Goal: Information Seeking & Learning: Understand process/instructions

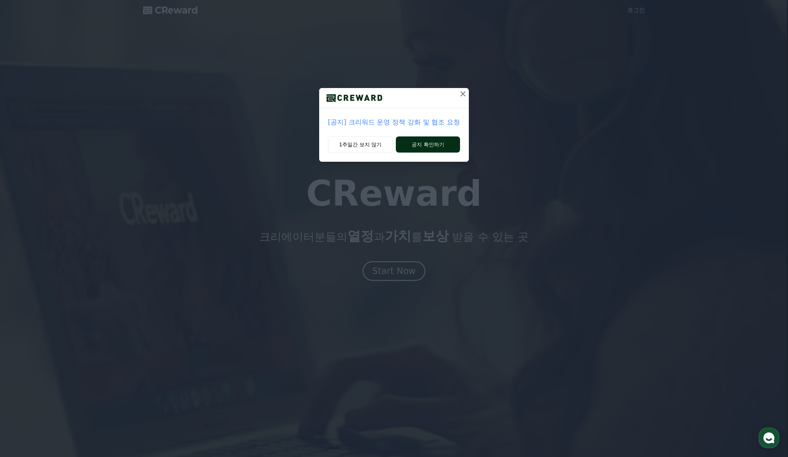
click at [415, 144] on button "공지 확인하기" at bounding box center [428, 145] width 64 height 16
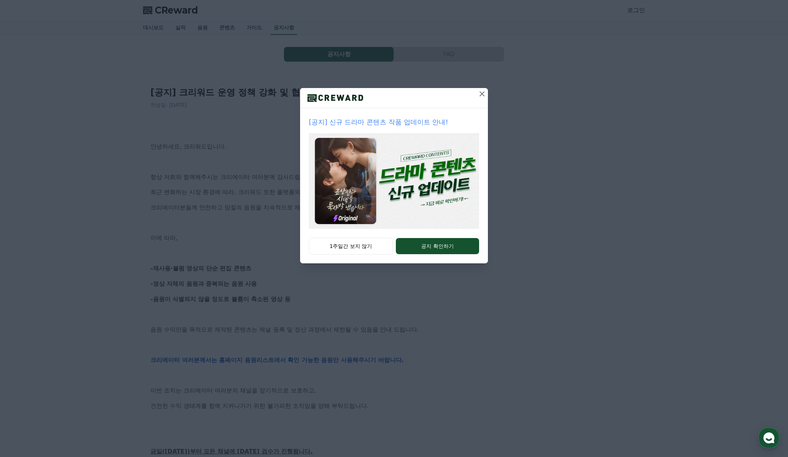
click at [480, 95] on icon at bounding box center [482, 93] width 5 height 5
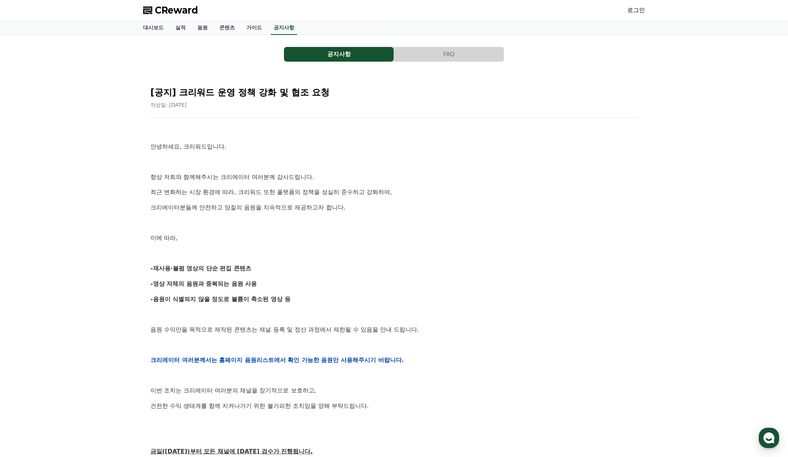
drag, startPoint x: 158, startPoint y: 150, endPoint x: 314, endPoint y: 290, distance: 209.5
click at [314, 290] on div "안녕하세요, 크리워드입니다. 항상 저희와 함께해주시는 크리에이터 여러분께 감사드립니다. 최근 변화하는 시장 환경에 따라, 크리워드 또한 플랫폼…" at bounding box center [393, 360] width 487 height 467
click at [444, 292] on div "안녕하세요, 크리워드입니다. 항상 저희와 함께해주시는 크리에이터 여러분께 감사드립니다. 최근 변화하는 시장 환경에 따라, 크리워드 또한 플랫폼…" at bounding box center [393, 360] width 487 height 467
click at [200, 29] on link "음원" at bounding box center [203, 28] width 22 height 14
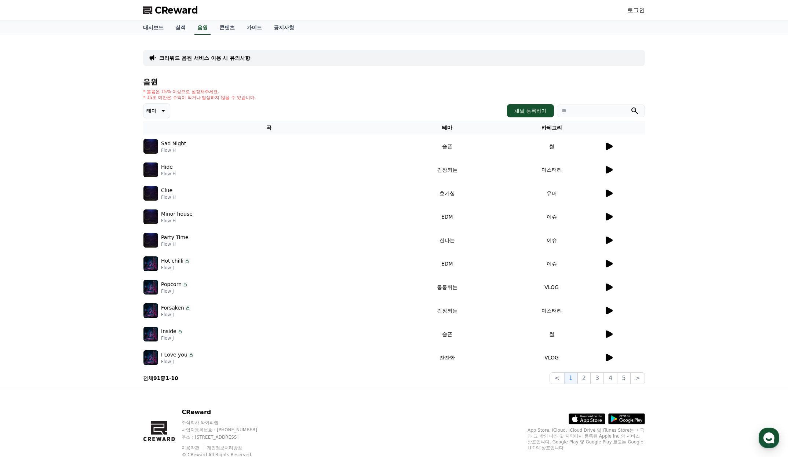
click at [611, 150] on icon at bounding box center [609, 146] width 9 height 9
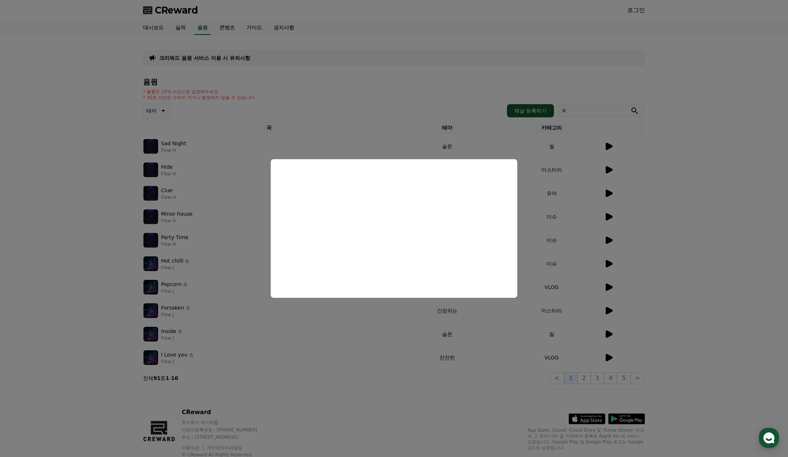
click at [445, 85] on button "close modal" at bounding box center [394, 228] width 788 height 457
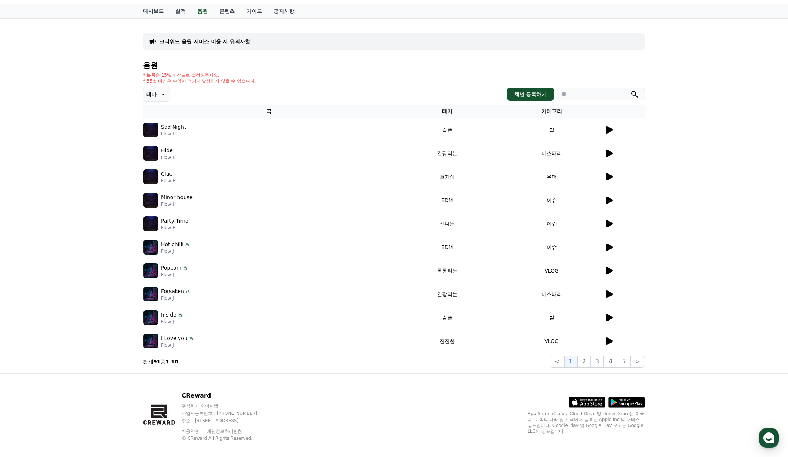
scroll to position [24, 0]
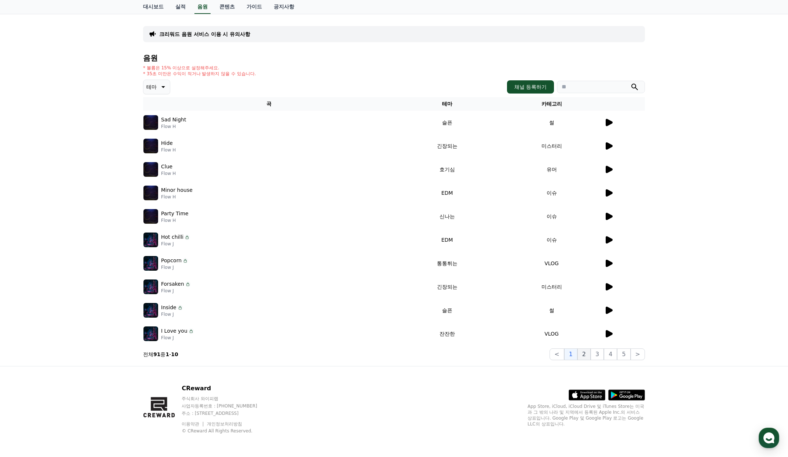
click at [586, 353] on button "2" at bounding box center [584, 355] width 13 height 12
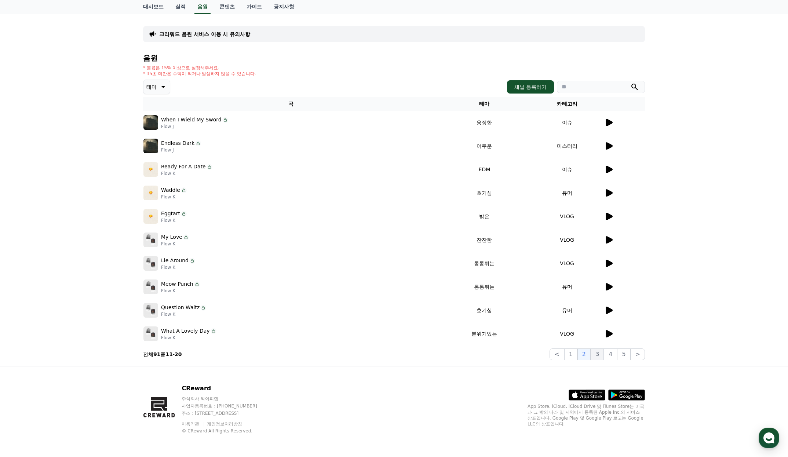
click at [602, 355] on button "3" at bounding box center [597, 355] width 13 height 12
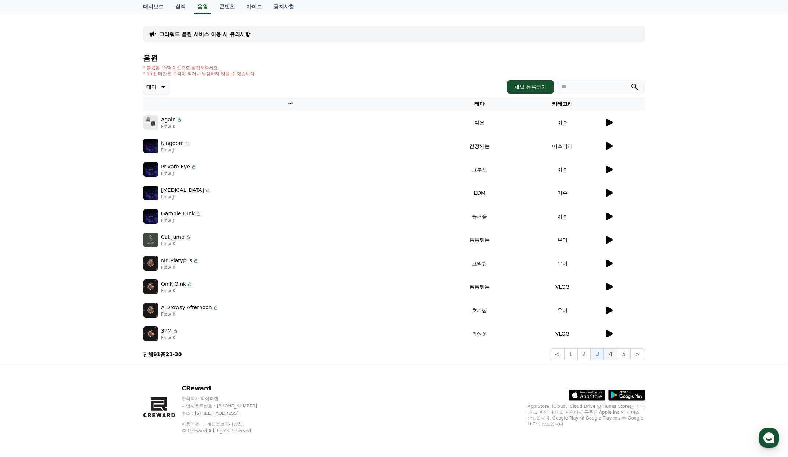
click at [617, 355] on button "4" at bounding box center [610, 355] width 13 height 12
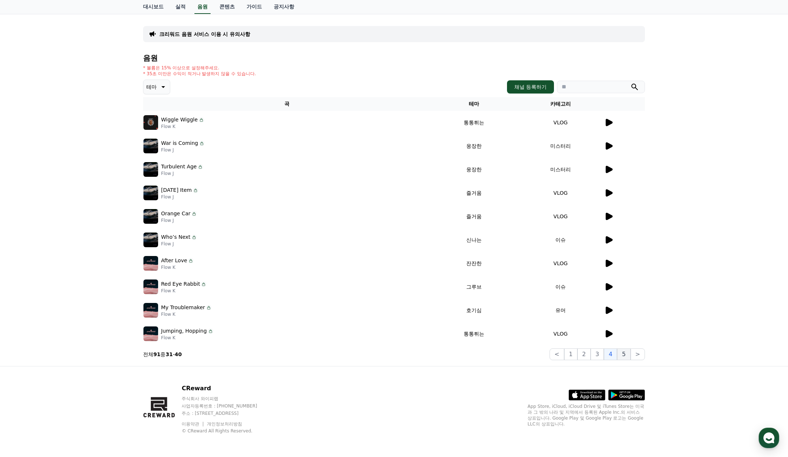
click at [626, 353] on button "5" at bounding box center [623, 355] width 13 height 12
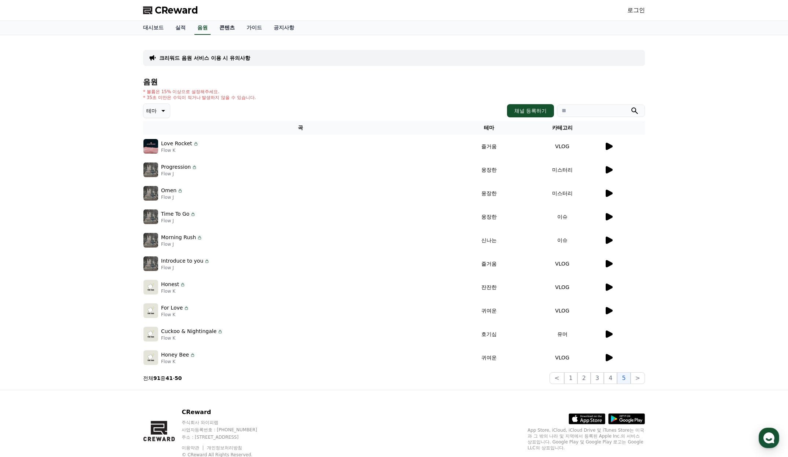
click at [222, 30] on link "콘텐츠" at bounding box center [227, 28] width 27 height 14
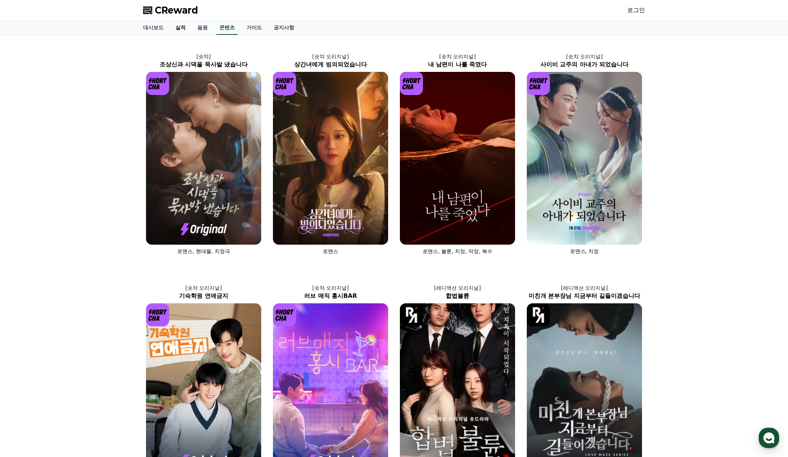
click at [179, 28] on link "실적" at bounding box center [181, 28] width 22 height 14
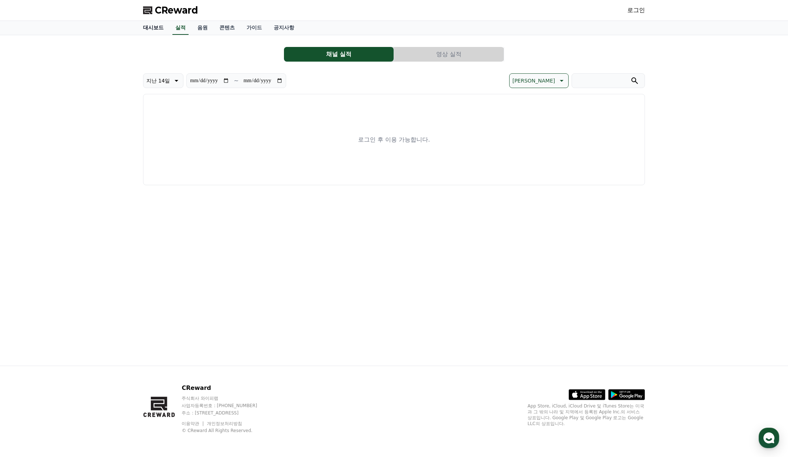
click at [160, 25] on link "대시보드" at bounding box center [153, 28] width 32 height 14
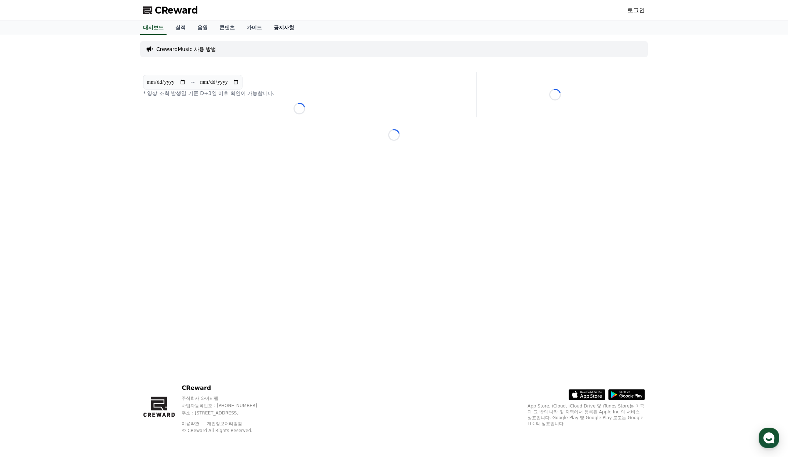
click at [290, 28] on link "공지사항" at bounding box center [284, 28] width 32 height 14
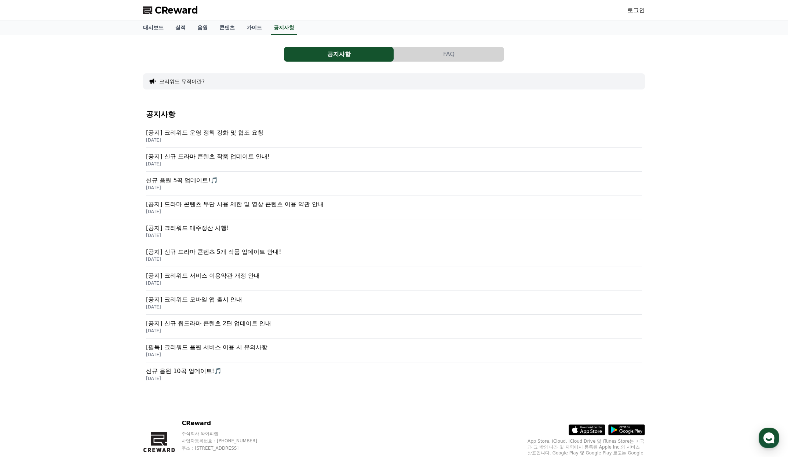
click at [435, 58] on button "FAQ" at bounding box center [449, 54] width 110 height 15
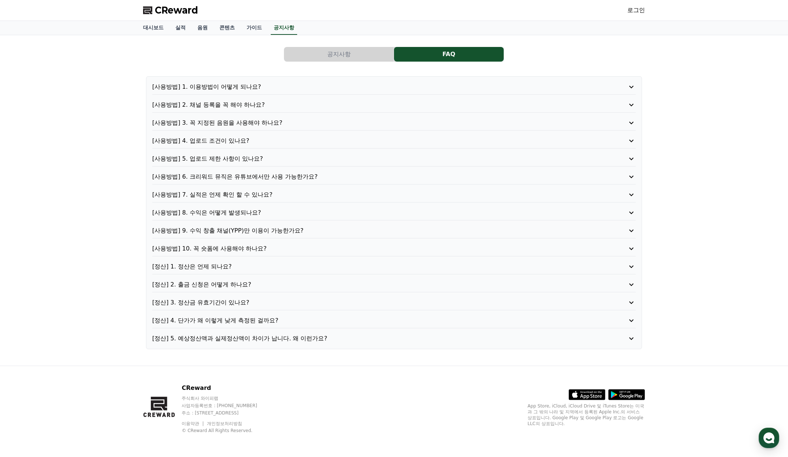
click at [244, 102] on p "[사용방법] 2. 채널 등록을 꼭 해야 하나요?" at bounding box center [374, 105] width 445 height 9
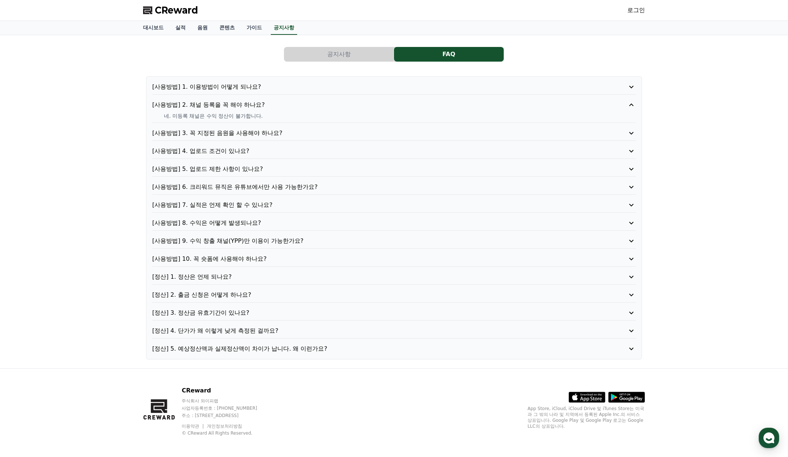
click at [233, 167] on p "[사용방법] 5. 업로드 제한 사항이 있나요?" at bounding box center [374, 169] width 445 height 9
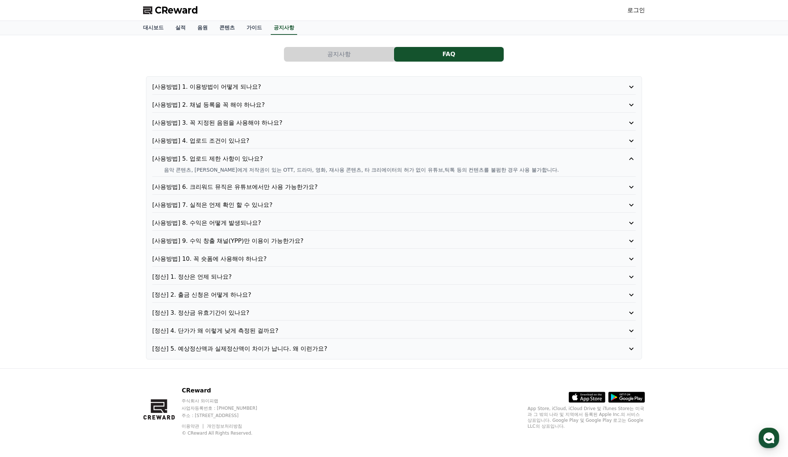
click at [632, 159] on icon at bounding box center [631, 159] width 9 height 9
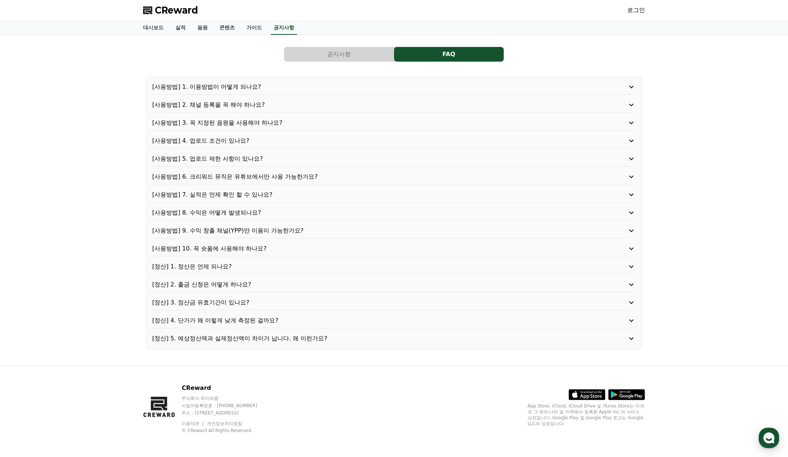
click at [248, 210] on p "[사용방법] 8. 수익은 어떻게 발생되나요?" at bounding box center [374, 212] width 445 height 9
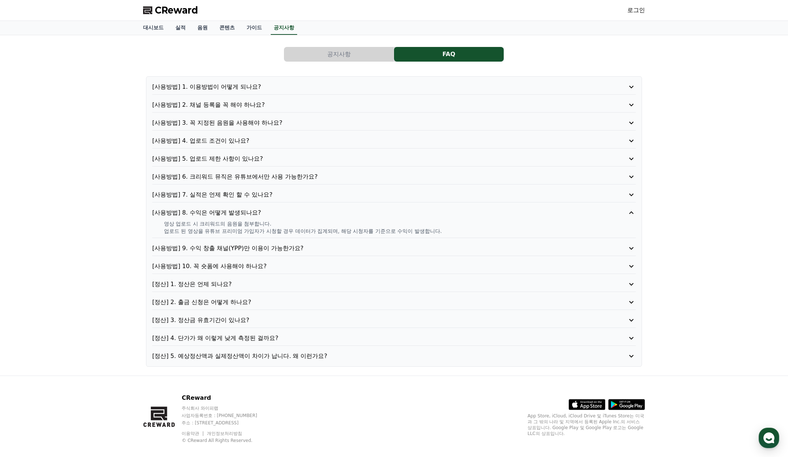
click at [253, 251] on p "[사용방법] 9. 수익 창출 채널(YPP)만 이용이 가능한가요?" at bounding box center [374, 248] width 445 height 9
